Goal: Task Accomplishment & Management: Use online tool/utility

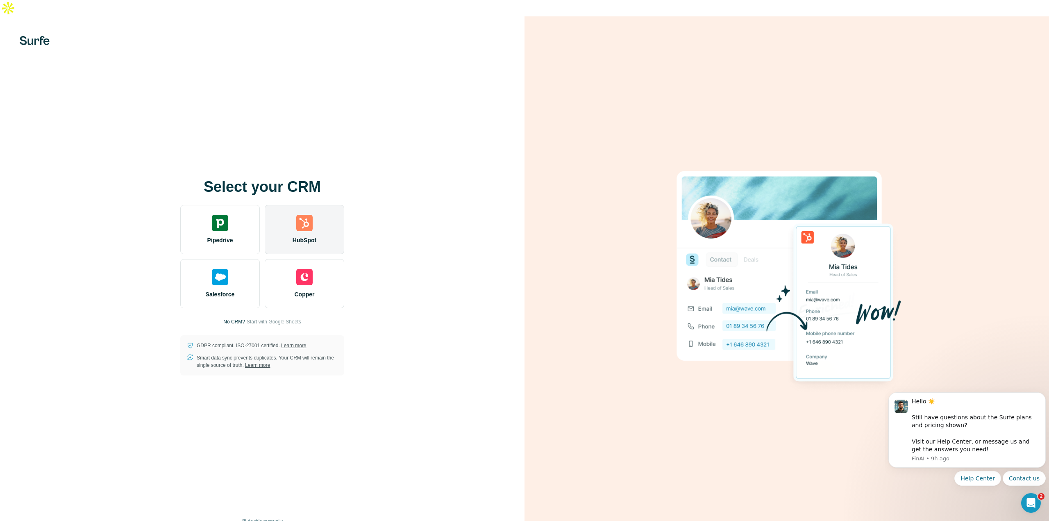
click at [300, 218] on div "HubSpot" at bounding box center [305, 229] width 80 height 49
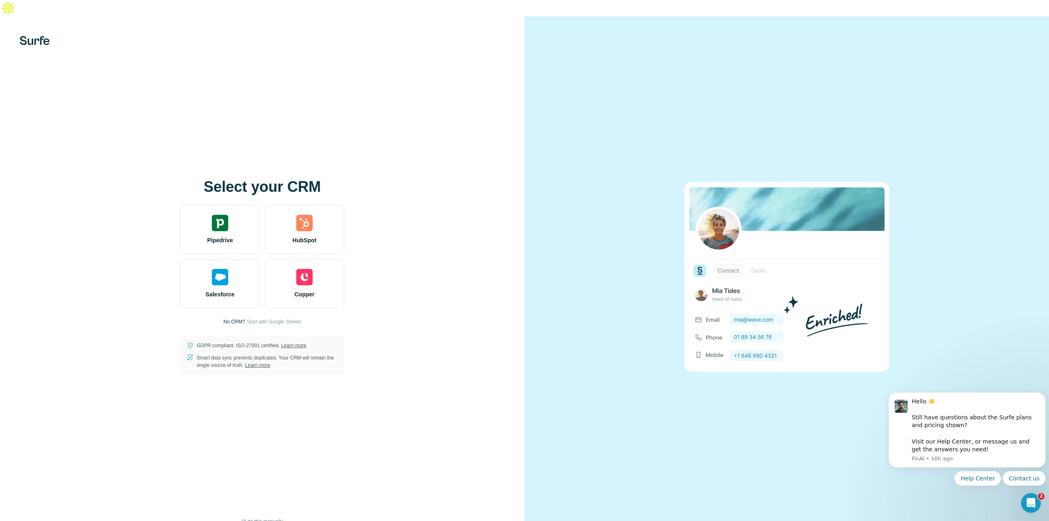
click at [797, 88] on div at bounding box center [787, 276] width 525 height 521
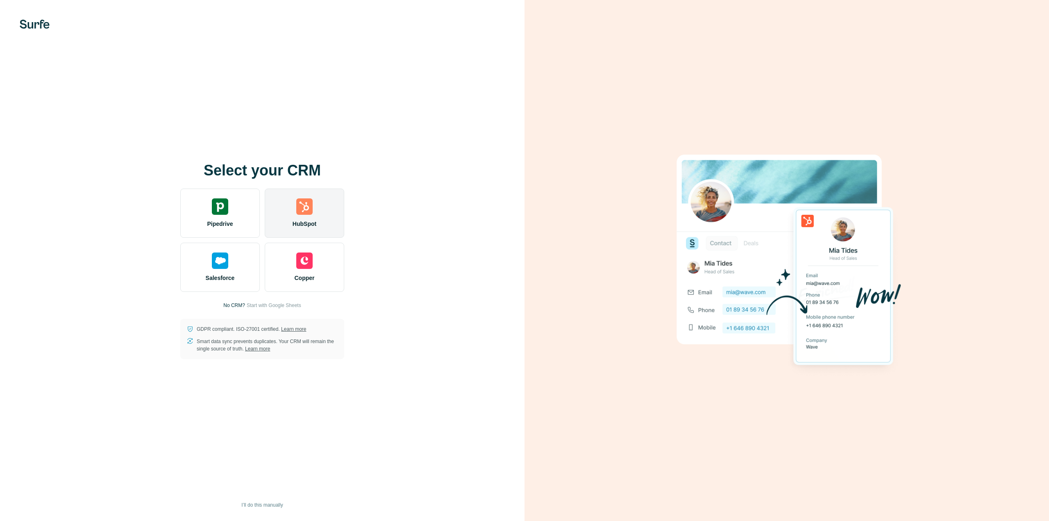
click at [295, 216] on div "HubSpot" at bounding box center [305, 213] width 80 height 49
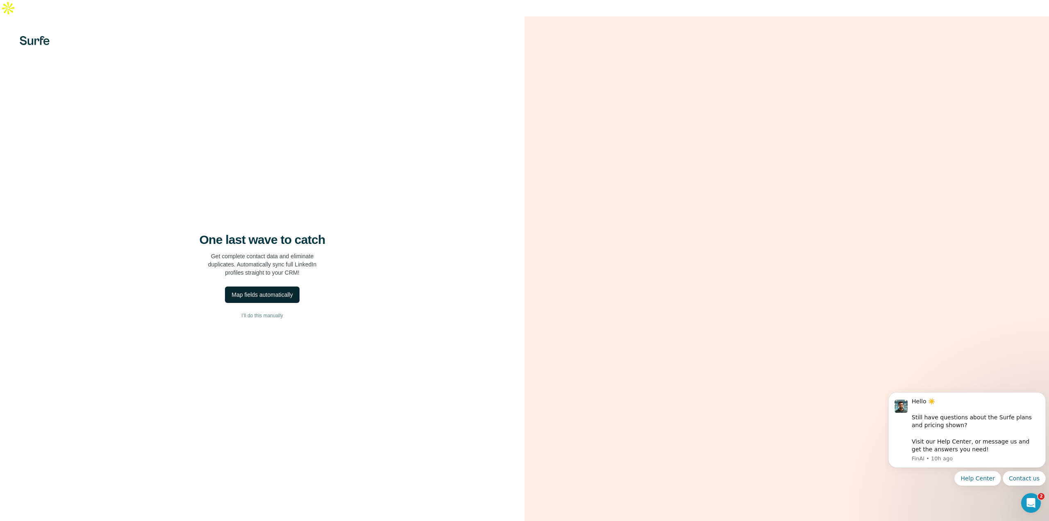
click at [280, 291] on div "Map fields automatically" at bounding box center [262, 295] width 61 height 8
